Goal: Information Seeking & Learning: Find specific fact

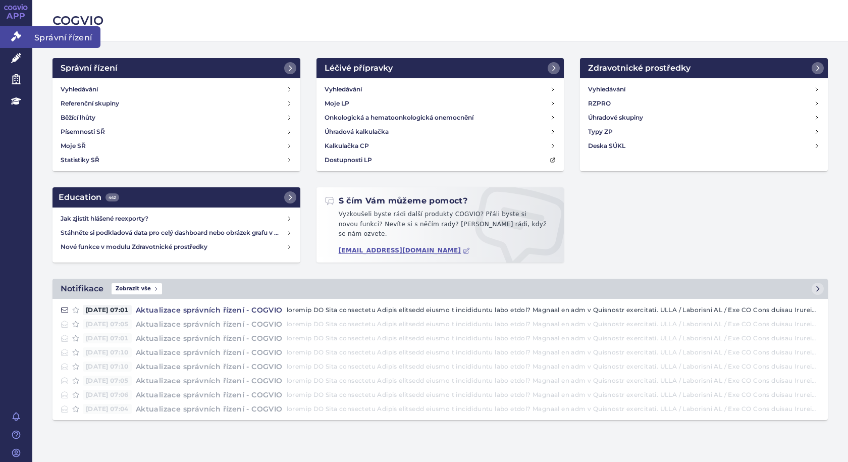
click at [37, 33] on span "Správní řízení" at bounding box center [66, 36] width 68 height 21
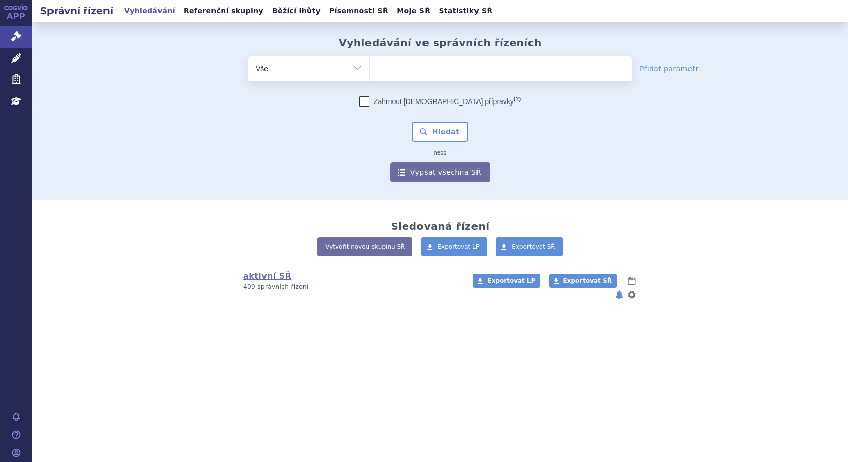
click at [410, 72] on ul at bounding box center [501, 66] width 262 height 21
click at [370, 72] on select at bounding box center [369, 68] width 1 height 25
type input "ry"
type input "ryb"
type input "rybr"
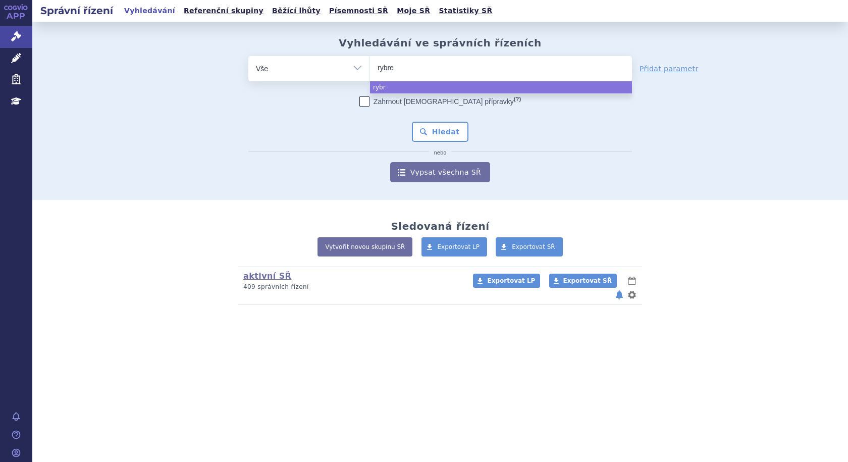
type input "rybrev"
type input "rybreva"
type input "rybrevan"
type input "[MEDICAL_DATA]"
select select "[MEDICAL_DATA]"
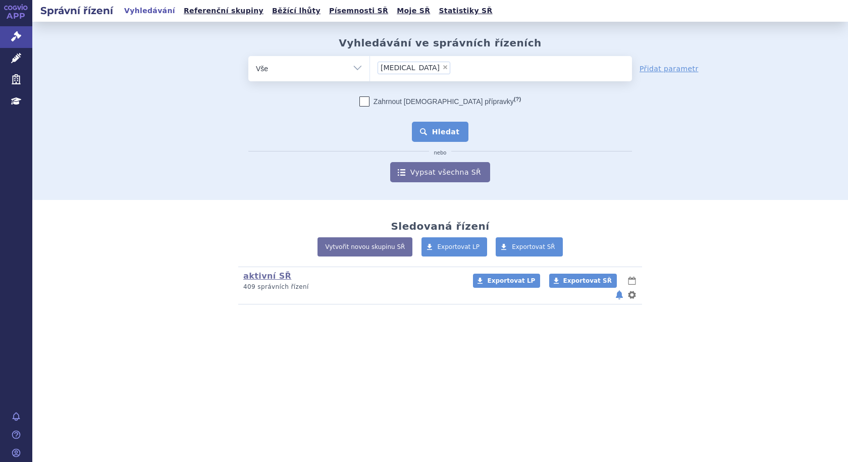
click at [450, 132] on button "Hledat" at bounding box center [440, 132] width 57 height 20
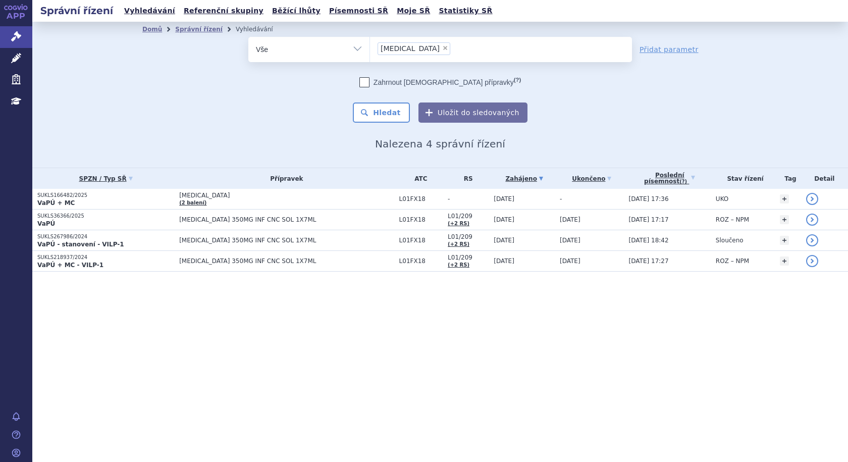
click at [442, 48] on span "×" at bounding box center [445, 48] width 6 height 6
click at [370, 48] on select "[MEDICAL_DATA]" at bounding box center [369, 48] width 1 height 25
select select
click at [415, 50] on ul at bounding box center [501, 47] width 262 height 21
click at [370, 50] on select "[MEDICAL_DATA]" at bounding box center [369, 48] width 1 height 25
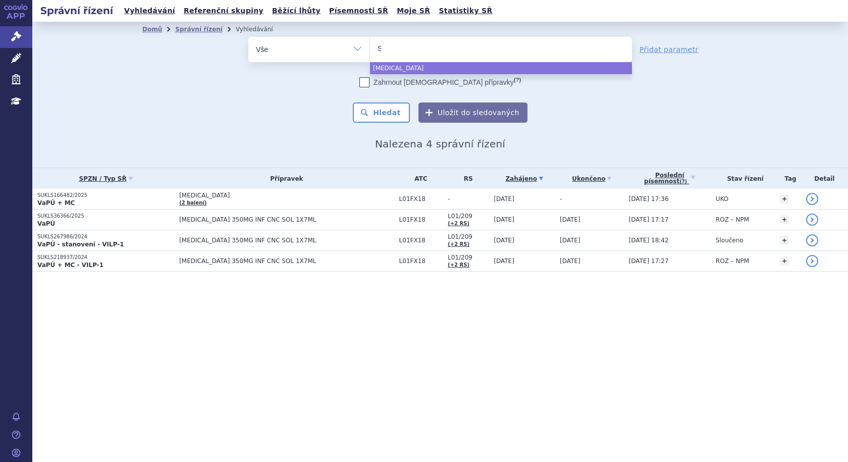
type input "SU"
type input "SUK"
type input "SUKLS"
type input "SUKLS1"
type input "SUKLS16"
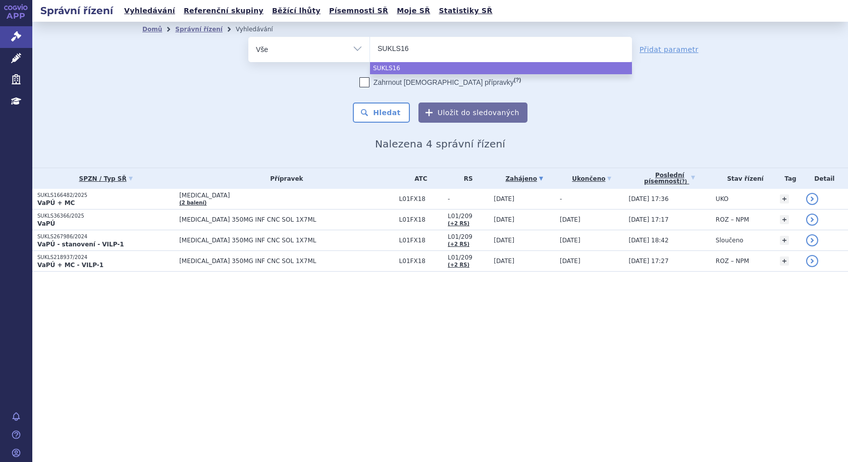
type input "SUKLS166"
type input "SUKLS1664"
type input "SUKLS16648"
type input "SUKLS166482"
type input "SUKLS166482/"
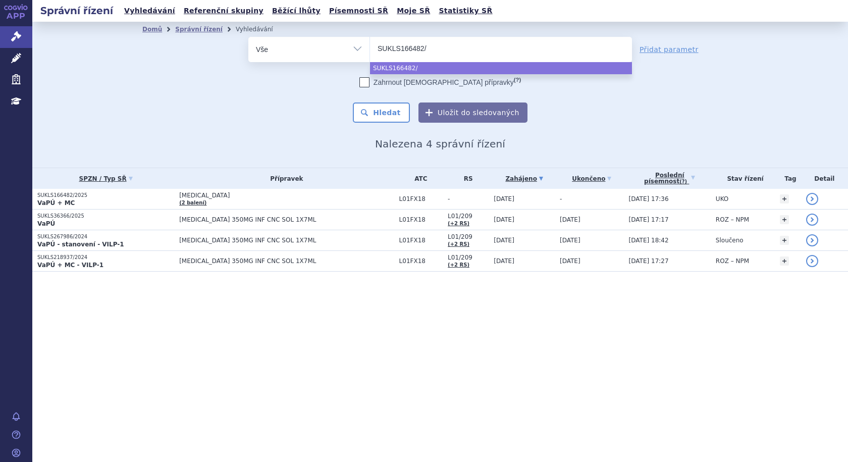
type input "SUKLS166482/2"
type input "SUKLS166482/20"
type input "SUKLS166482/2025"
select select "SUKLS166482/2025"
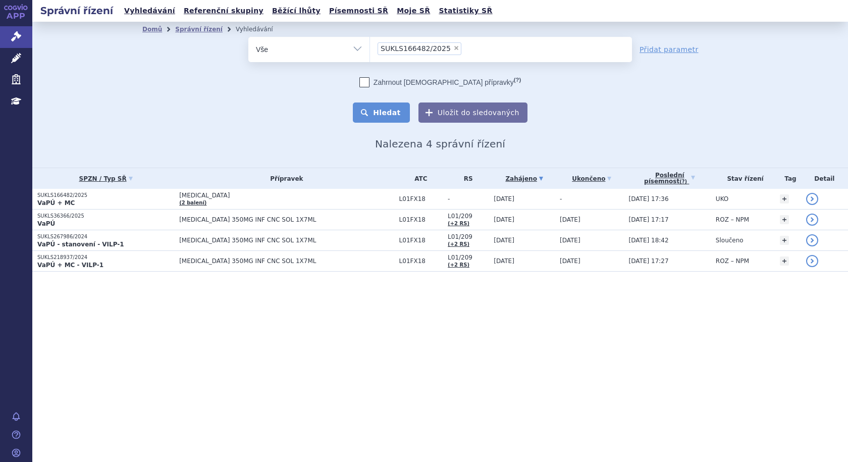
click at [401, 107] on button "Hledat" at bounding box center [381, 112] width 57 height 20
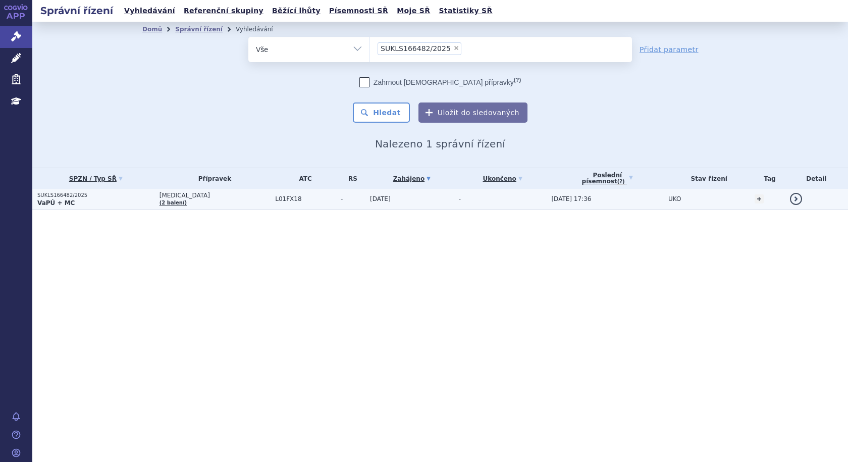
click at [123, 199] on p "VaPÚ + MC" at bounding box center [95, 203] width 117 height 8
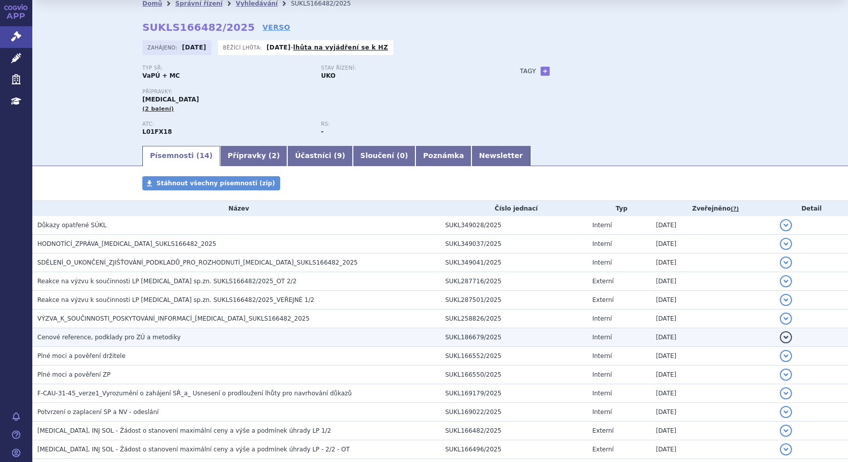
scroll to position [1, 0]
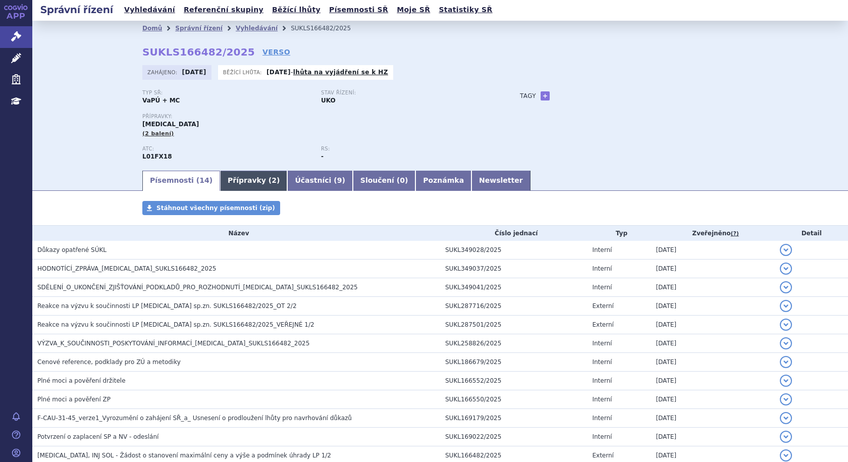
click at [228, 178] on link "Přípravky ( 2 )" at bounding box center [253, 181] width 67 height 20
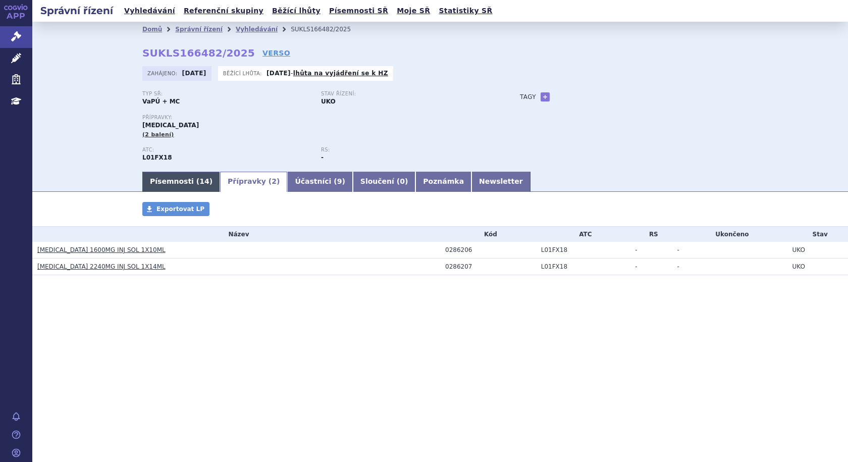
click at [176, 186] on link "Písemnosti ( 14 )" at bounding box center [181, 182] width 78 height 20
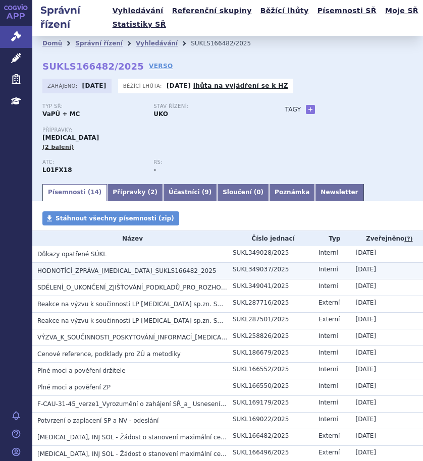
click at [115, 270] on span "HODNOTÍCÍ_ZPRÁVA_[MEDICAL_DATA]_SUKLS166482_2025" at bounding box center [126, 270] width 179 height 7
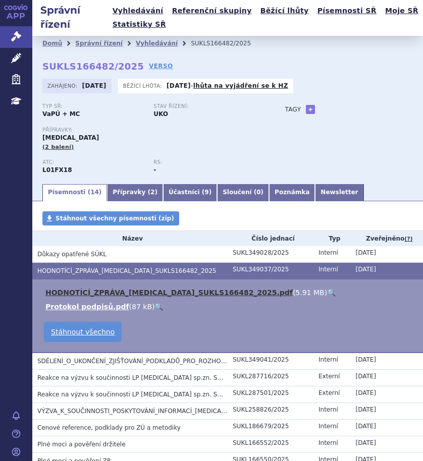
click at [87, 289] on link "HODNOTÍCÍ_ZPRÁVA_[MEDICAL_DATA]_SUKLS166482_2025.pdf" at bounding box center [168, 293] width 247 height 8
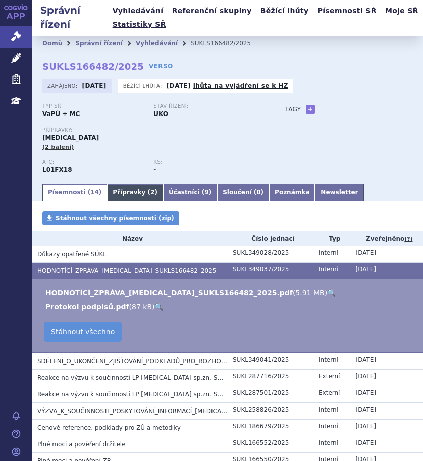
click at [128, 186] on link "Přípravky ( 2 )" at bounding box center [135, 192] width 56 height 17
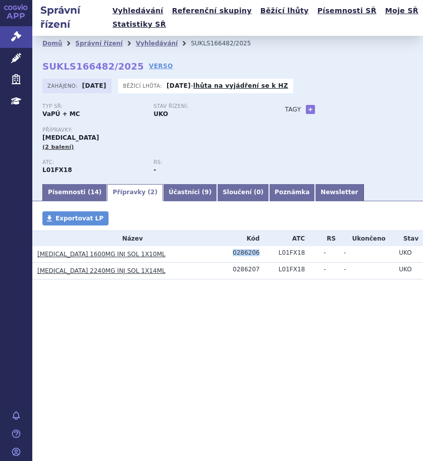
drag, startPoint x: 260, startPoint y: 252, endPoint x: 288, endPoint y: 258, distance: 28.4
click at [234, 253] on div "0286206" at bounding box center [253, 252] width 41 height 7
copy div "0286206"
click at [264, 268] on div "0286207" at bounding box center [253, 269] width 41 height 7
drag, startPoint x: 260, startPoint y: 269, endPoint x: 233, endPoint y: 275, distance: 28.4
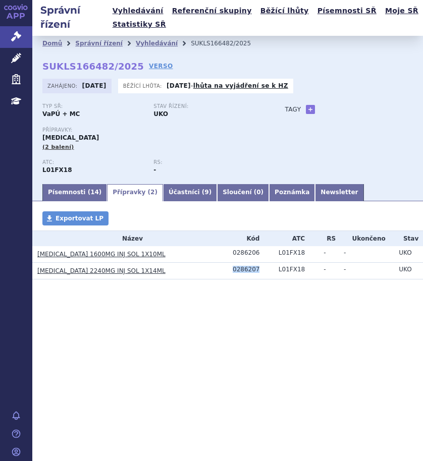
click at [233, 275] on td "0286207" at bounding box center [251, 271] width 46 height 17
copy div "0286207"
